Goal: Transaction & Acquisition: Book appointment/travel/reservation

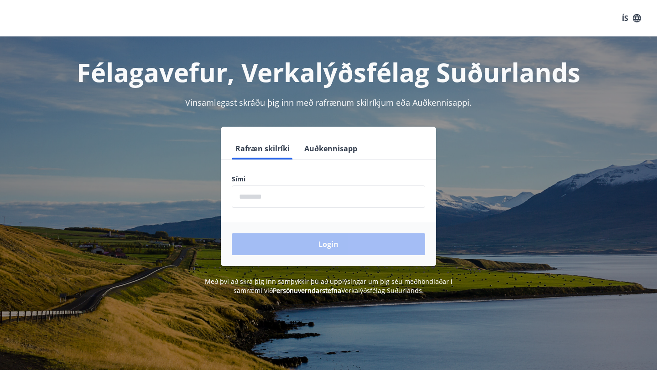
click at [314, 198] on input "phone" at bounding box center [328, 197] width 193 height 22
click at [325, 258] on div "Login" at bounding box center [328, 245] width 215 height 44
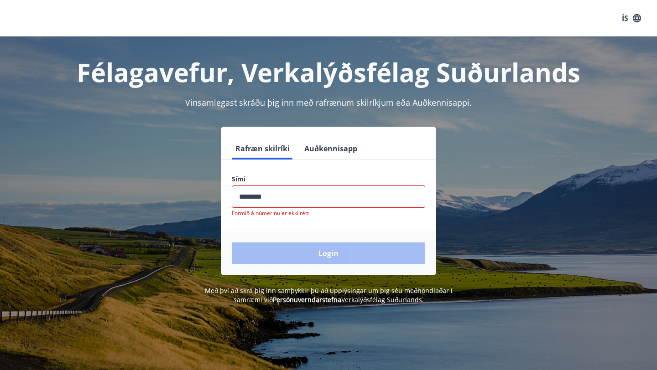
click at [322, 258] on div "Login" at bounding box center [328, 254] width 215 height 44
click at [252, 195] on input "phone" at bounding box center [328, 197] width 193 height 22
click at [272, 197] on input "phone" at bounding box center [328, 197] width 193 height 22
type input "*"
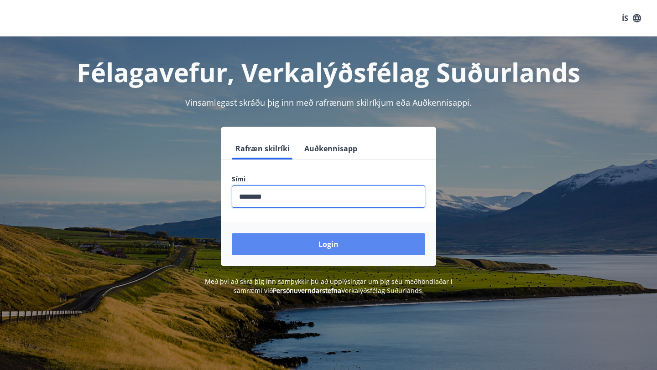
type input "********"
click at [343, 246] on button "Login" at bounding box center [328, 245] width 193 height 22
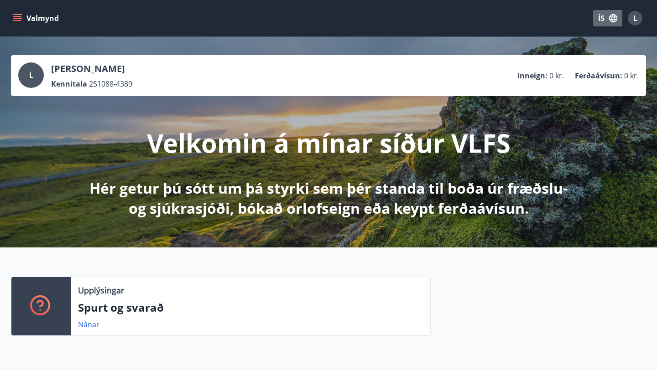
click at [615, 16] on icon "button" at bounding box center [613, 18] width 8 height 8
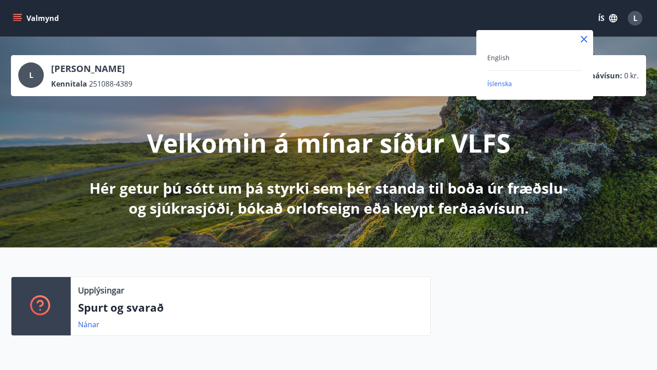
click at [512, 61] on div "English" at bounding box center [534, 57] width 95 height 11
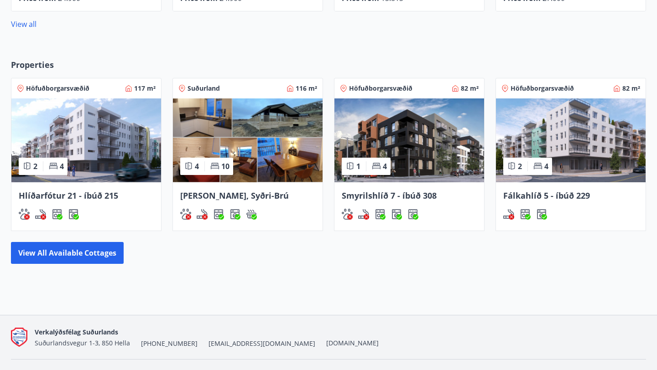
scroll to position [531, 0]
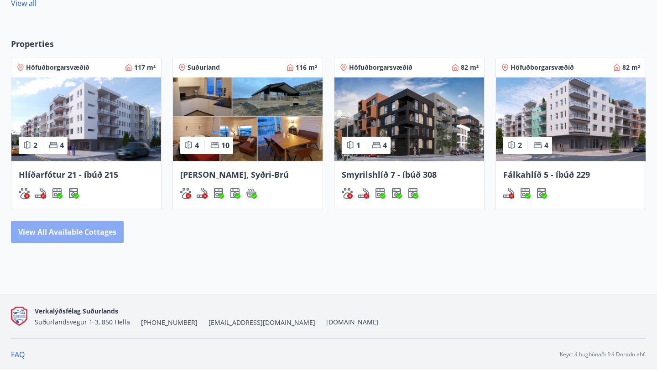
click at [88, 231] on button "View all available cottages" at bounding box center [67, 232] width 113 height 22
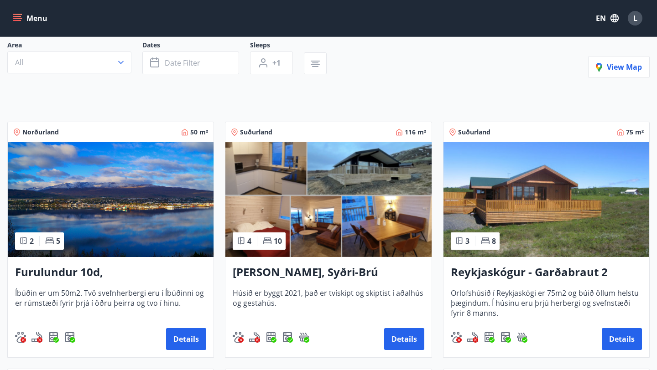
scroll to position [189, 0]
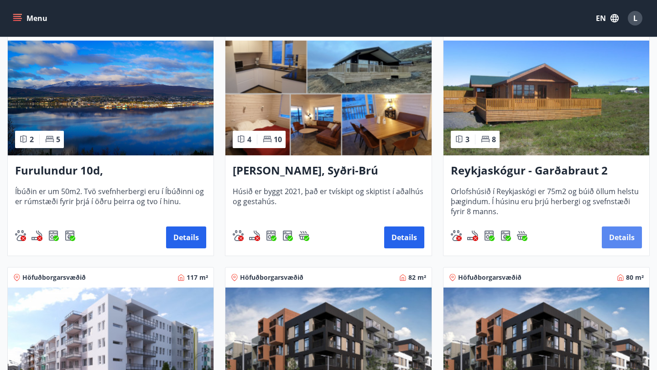
click at [622, 237] on button "Details" at bounding box center [622, 238] width 40 height 22
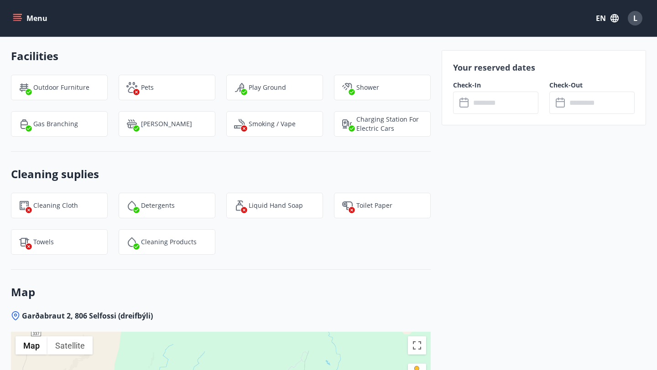
scroll to position [1009, 0]
click at [504, 98] on input "text" at bounding box center [504, 103] width 68 height 22
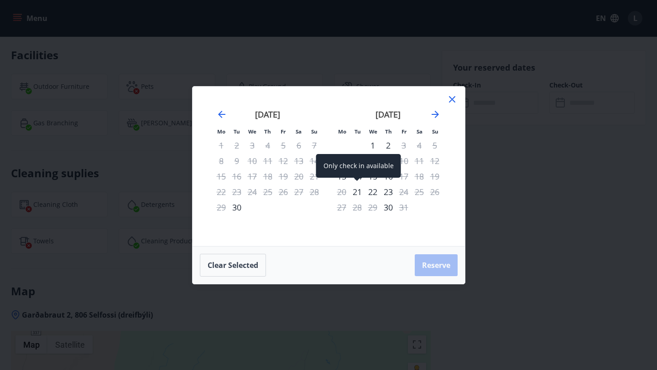
click at [339, 180] on div "Only check in available" at bounding box center [358, 169] width 85 height 30
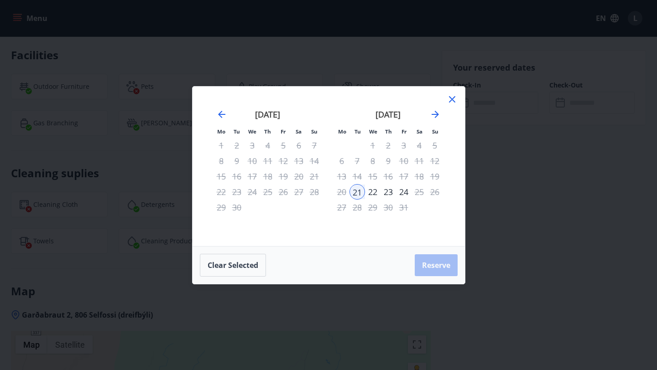
click at [389, 190] on div "23" at bounding box center [388, 192] width 16 height 16
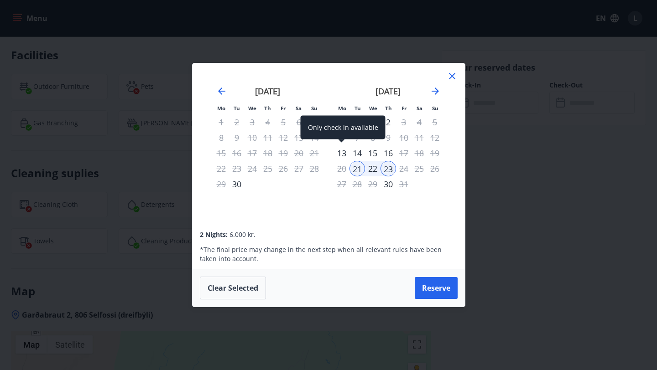
click at [345, 153] on div "13" at bounding box center [342, 154] width 16 height 16
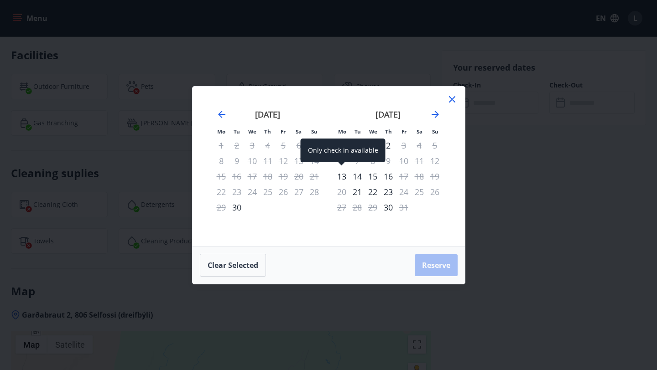
click at [342, 174] on div "13" at bounding box center [342, 177] width 16 height 16
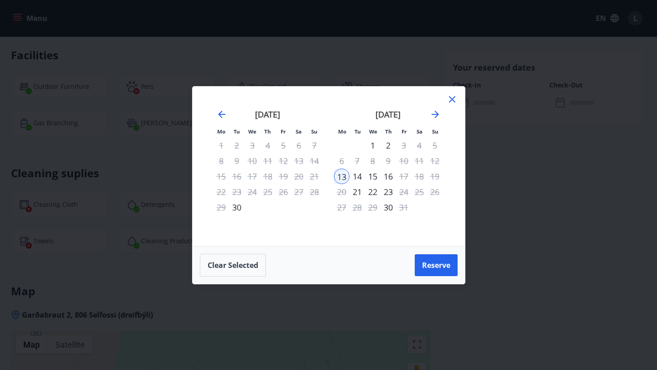
click at [365, 177] on div "15" at bounding box center [373, 177] width 16 height 16
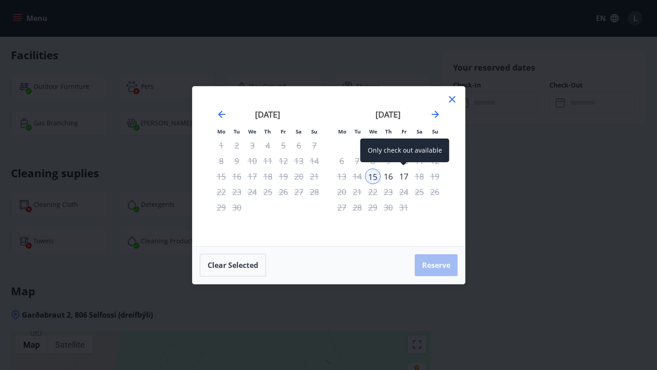
click at [403, 179] on div "17" at bounding box center [404, 177] width 16 height 16
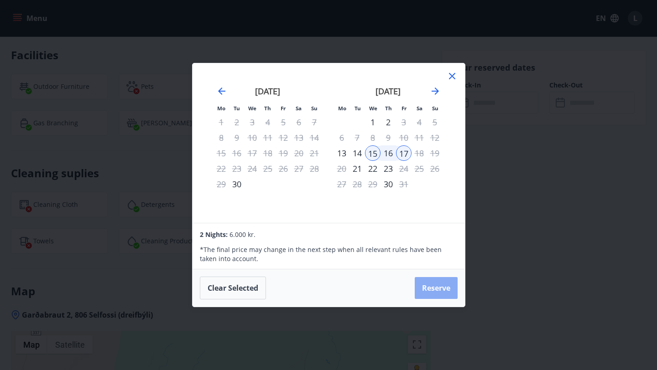
click at [427, 282] on button "Reserve" at bounding box center [436, 288] width 43 height 22
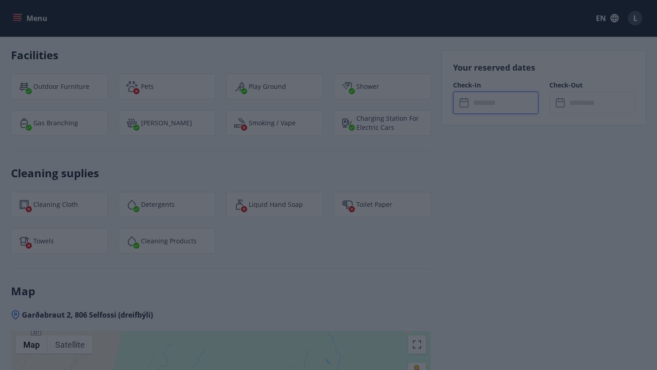
type input "******"
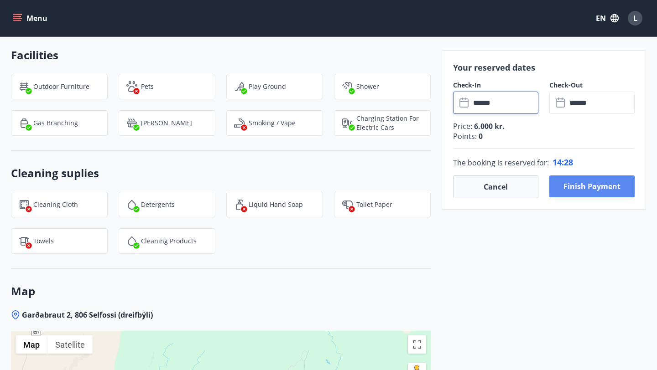
click at [606, 187] on button "Finish payment" at bounding box center [591, 187] width 85 height 22
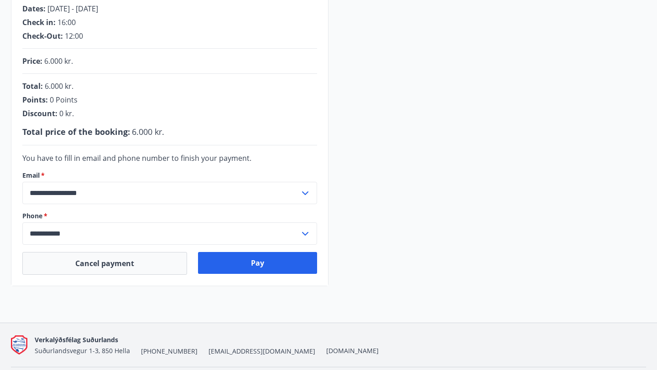
scroll to position [222, 0]
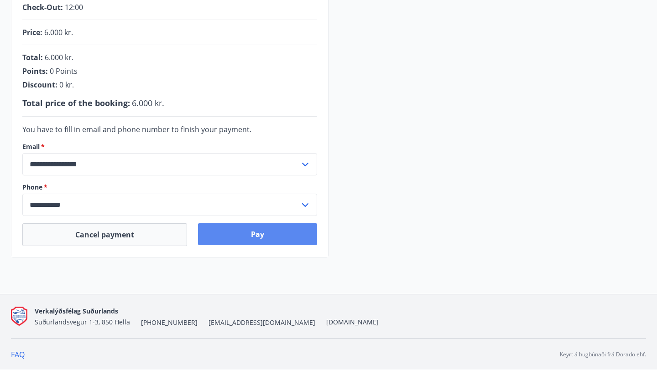
click at [271, 232] on button "Pay" at bounding box center [258, 235] width 120 height 22
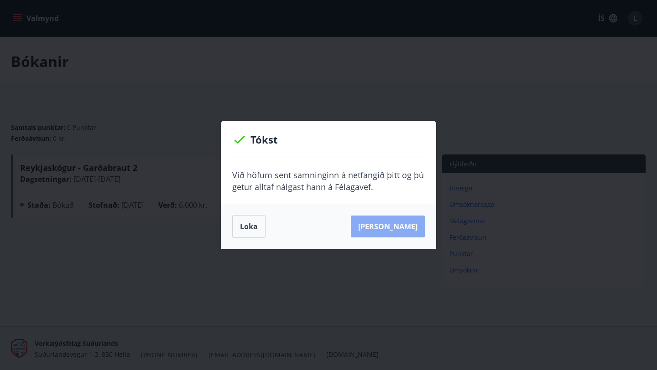
click at [409, 229] on button "[PERSON_NAME]" at bounding box center [388, 227] width 74 height 22
